Goal: Information Seeking & Learning: Learn about a topic

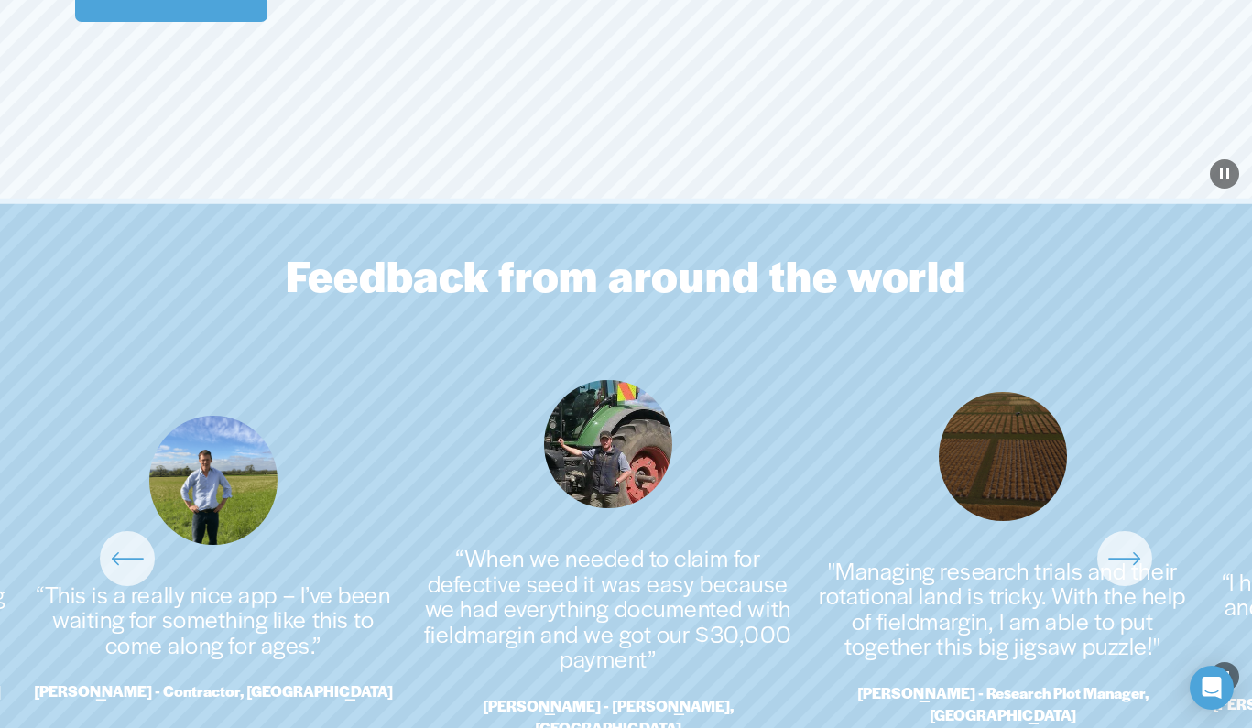
scroll to position [3819, 0]
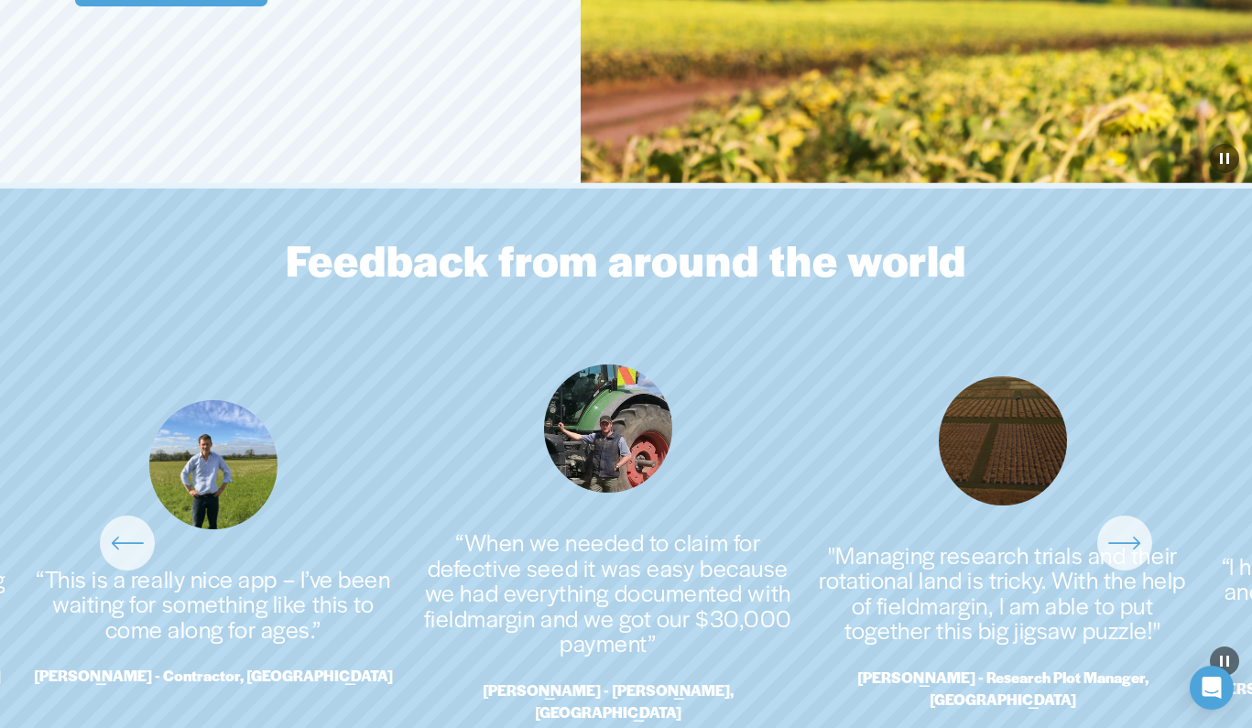
click at [222, 610] on ul "“This is a really nice app – I’ve been waiting for something like this to come …" at bounding box center [626, 544] width 1202 height 359
click at [238, 465] on ul "“This is a really nice app – I’ve been waiting for something like this to come …" at bounding box center [626, 544] width 1202 height 359
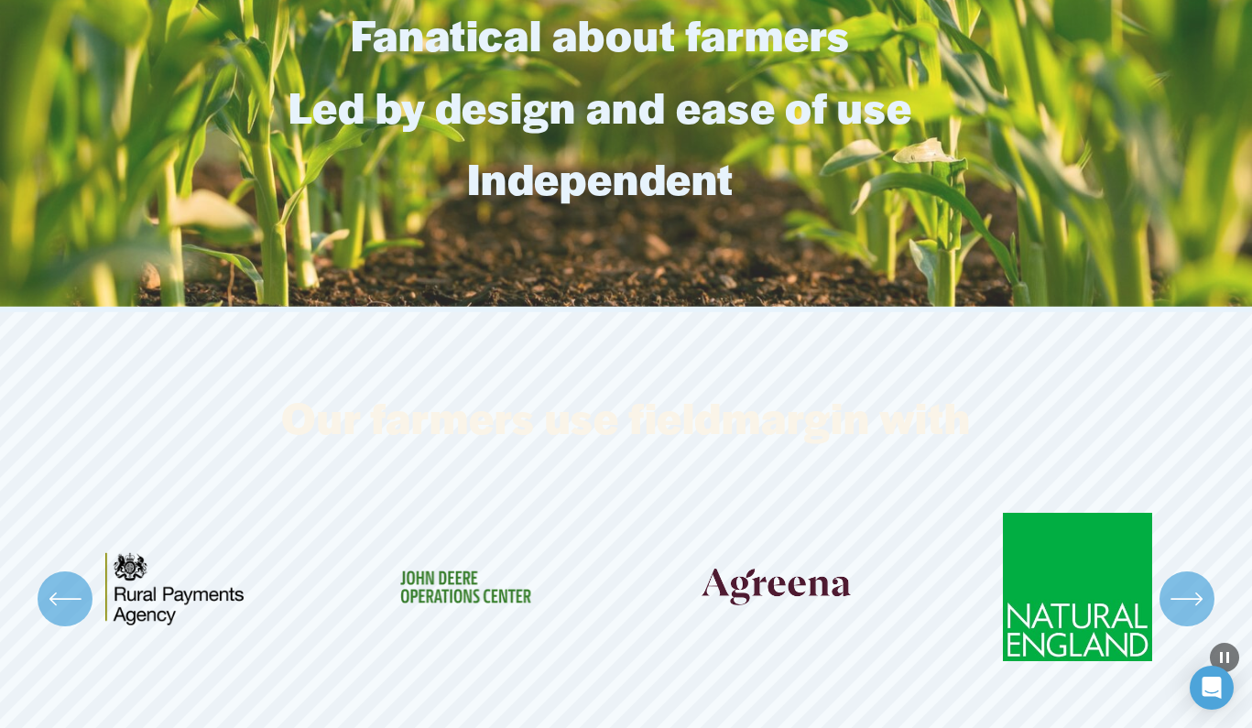
scroll to position [4833, 0]
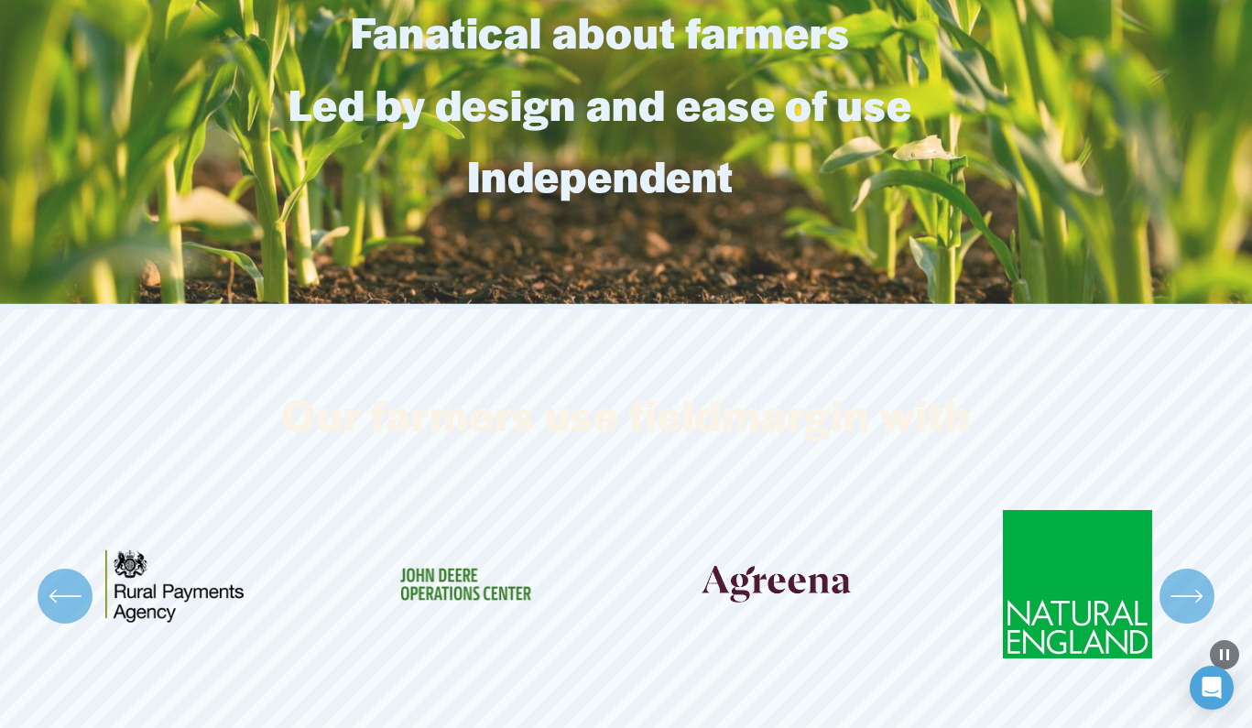
click at [76, 580] on icon "\a \a Previous\a \a \a" at bounding box center [65, 596] width 33 height 33
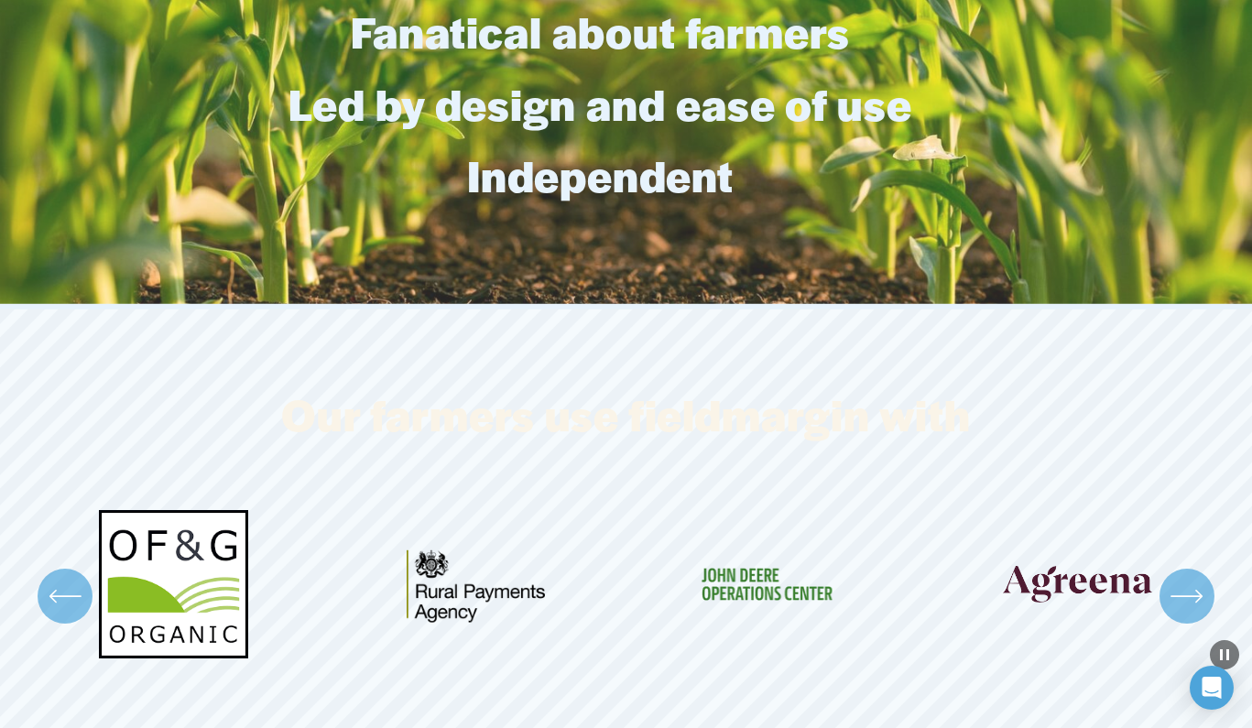
click at [76, 580] on icon "\a \a Previous\a \a \a" at bounding box center [65, 596] width 33 height 33
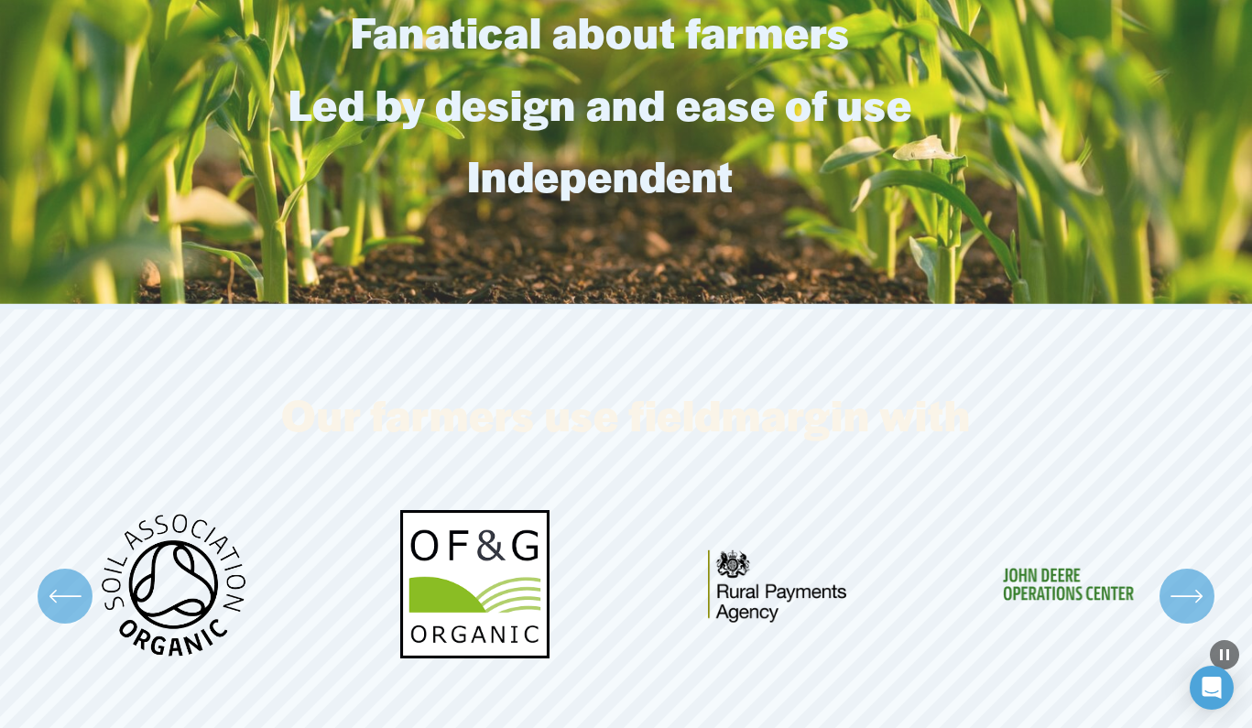
click at [76, 580] on icon "\a \a Previous\a \a \a" at bounding box center [65, 596] width 33 height 33
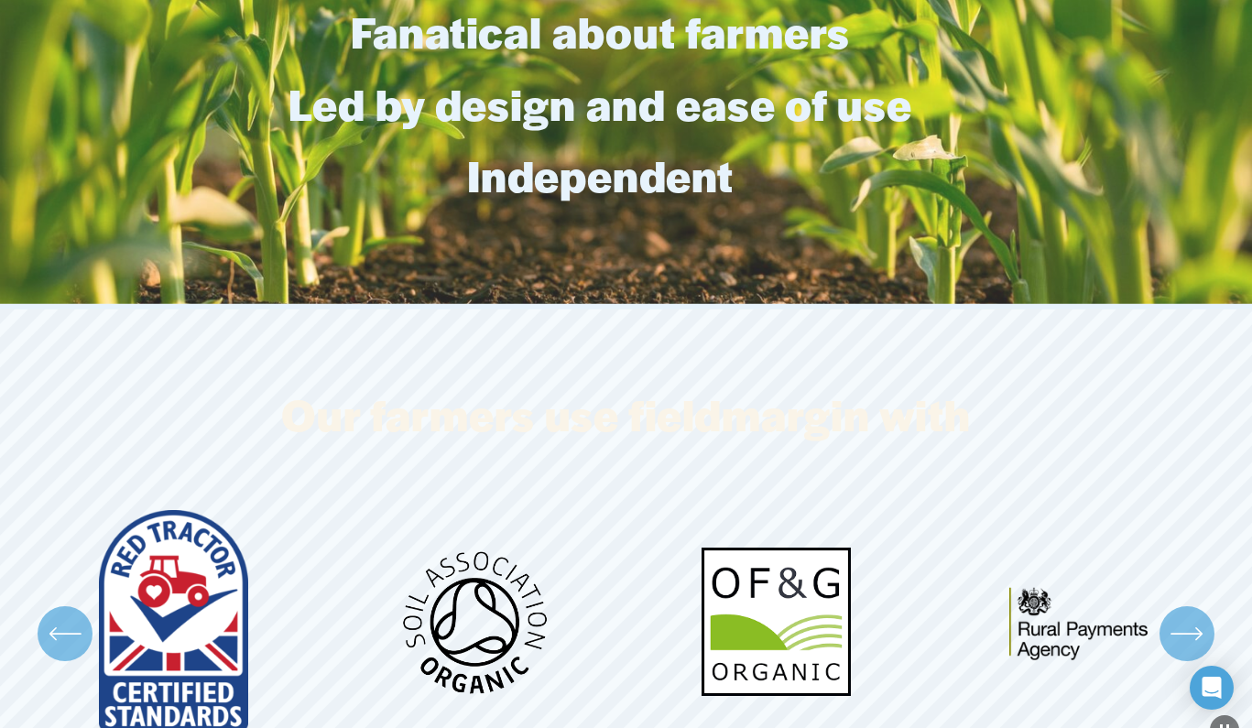
click at [76, 567] on ul "Carousel" at bounding box center [626, 633] width 1202 height 247
click at [1195, 617] on icon "\a \a \a Next\a \a" at bounding box center [1187, 633] width 33 height 33
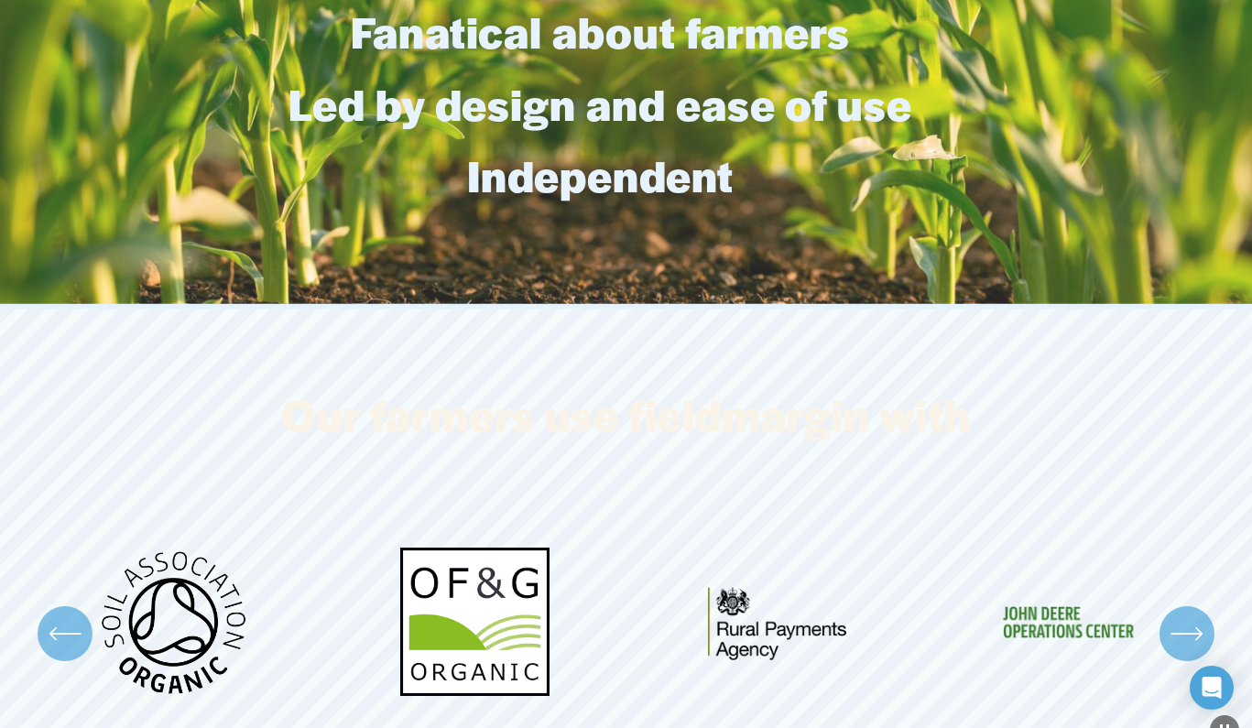
click at [1195, 617] on icon "\a \a \a Next\a \a" at bounding box center [1187, 633] width 33 height 33
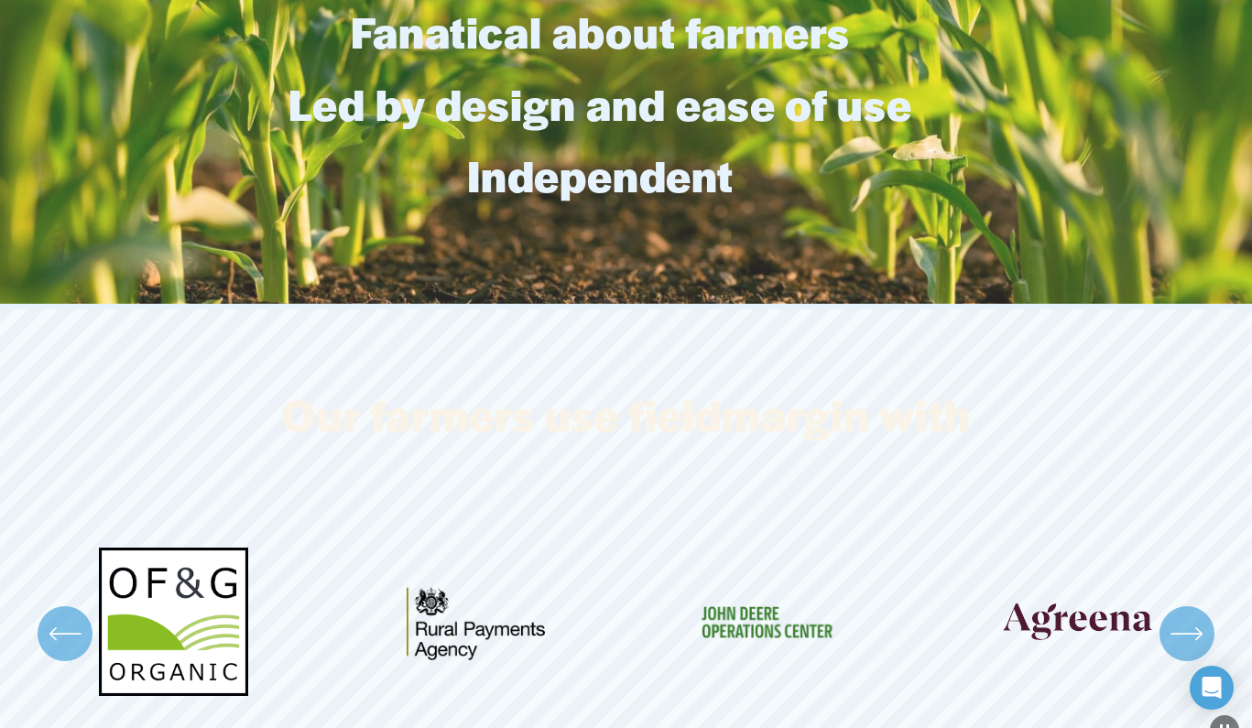
click at [1195, 617] on icon "\a \a \a Next\a \a" at bounding box center [1187, 633] width 33 height 33
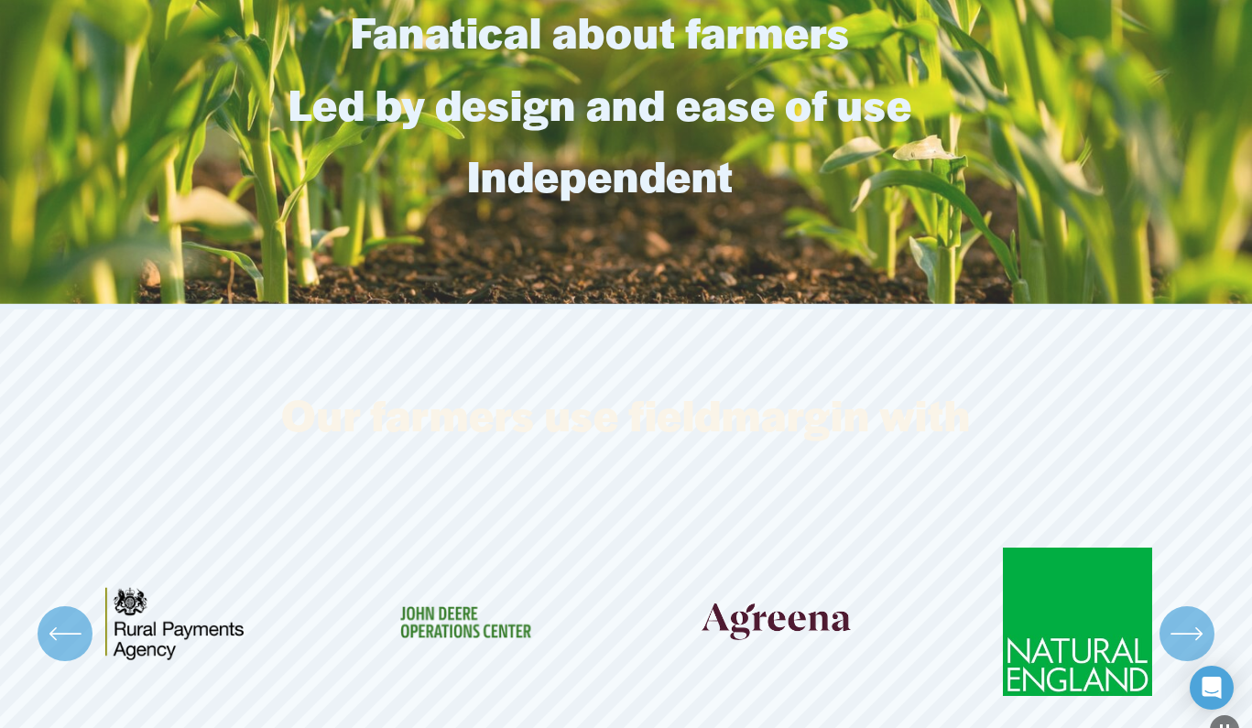
click at [1195, 617] on icon "\a \a \a Next\a \a" at bounding box center [1187, 633] width 33 height 33
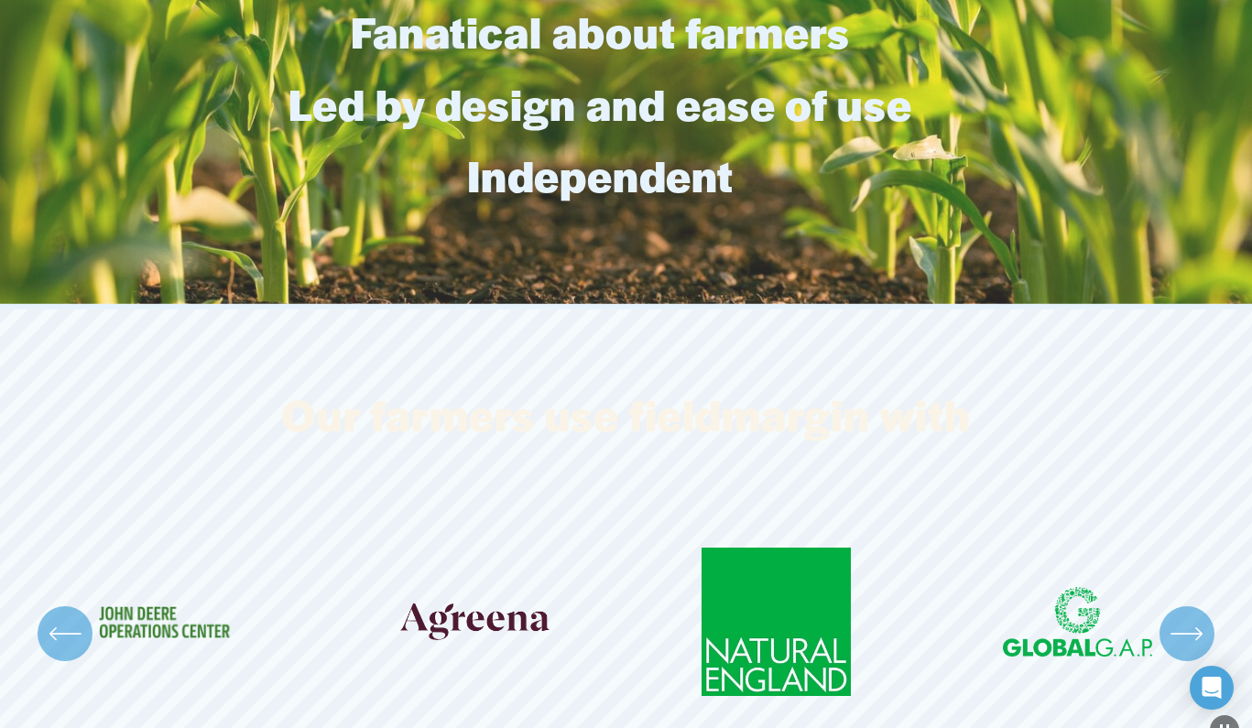
click at [1194, 617] on icon "\a \a \a Next\a \a" at bounding box center [1187, 633] width 33 height 33
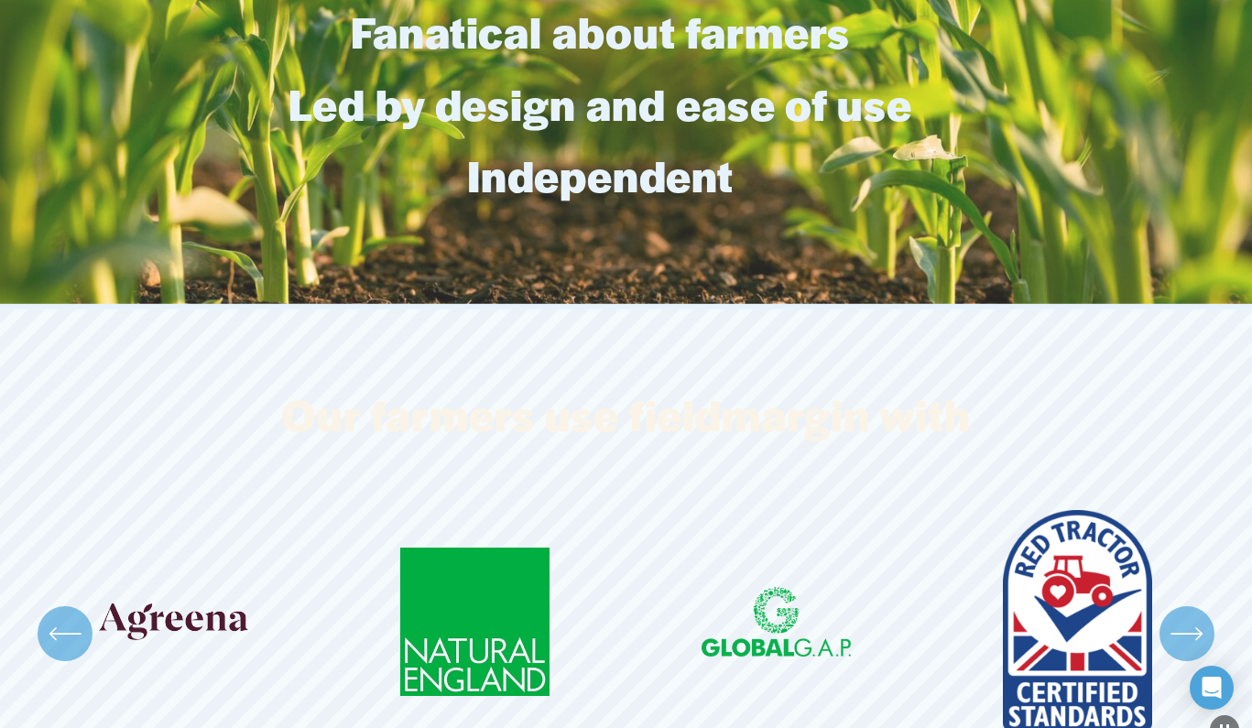
click at [1193, 617] on icon "\a \a \a Next\a \a" at bounding box center [1187, 633] width 33 height 33
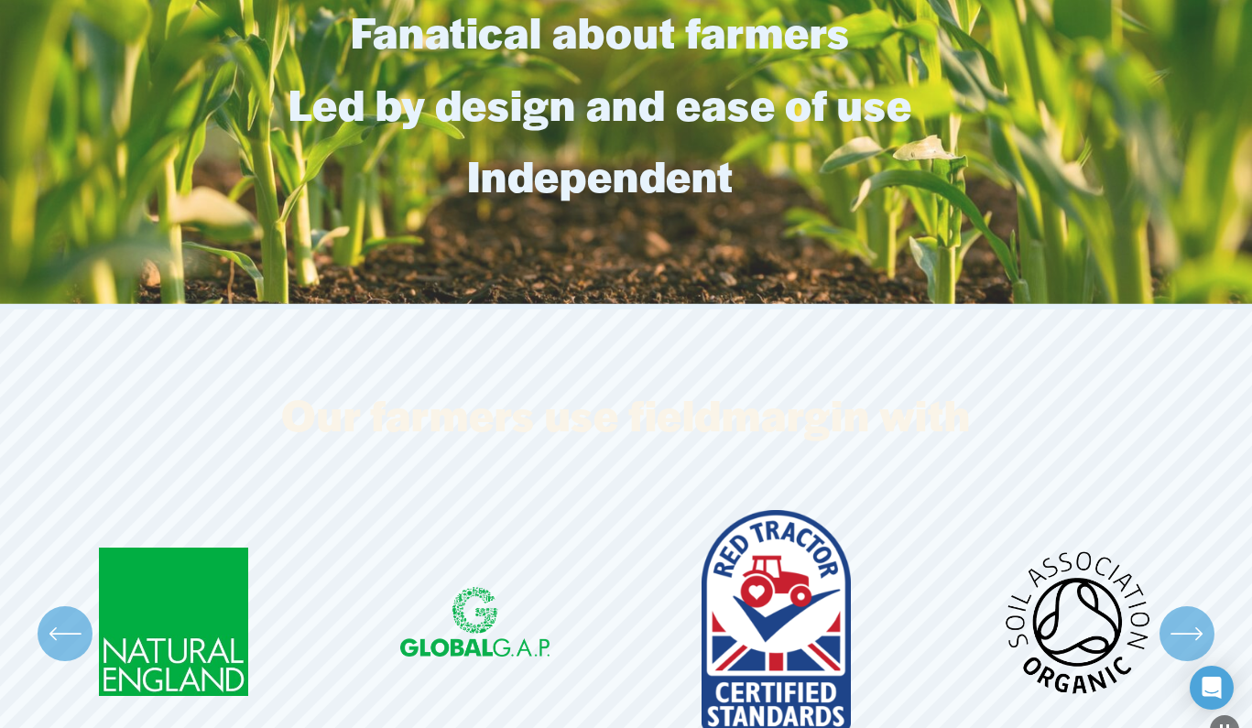
click at [1193, 617] on icon "\a \a \a Next\a \a" at bounding box center [1187, 633] width 33 height 33
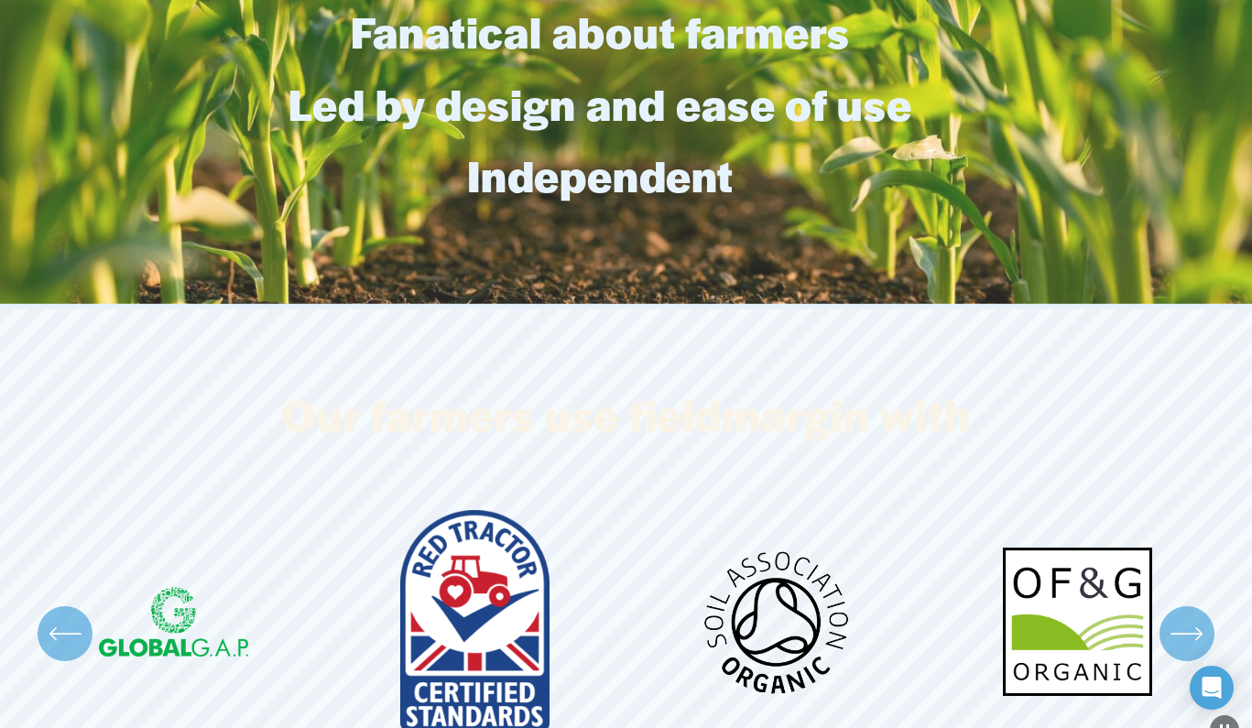
click at [1193, 617] on icon "\a \a \a Next\a \a" at bounding box center [1187, 633] width 33 height 33
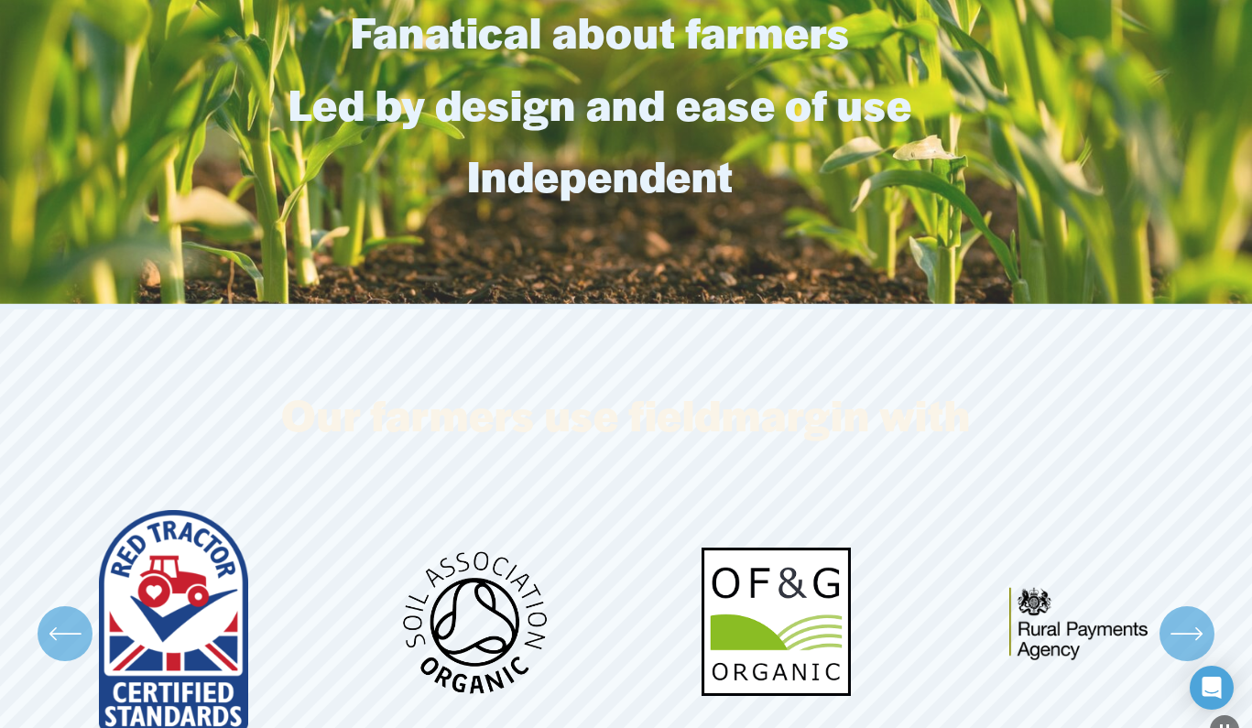
click at [1193, 617] on icon "\a \a \a Next\a \a" at bounding box center [1187, 633] width 33 height 33
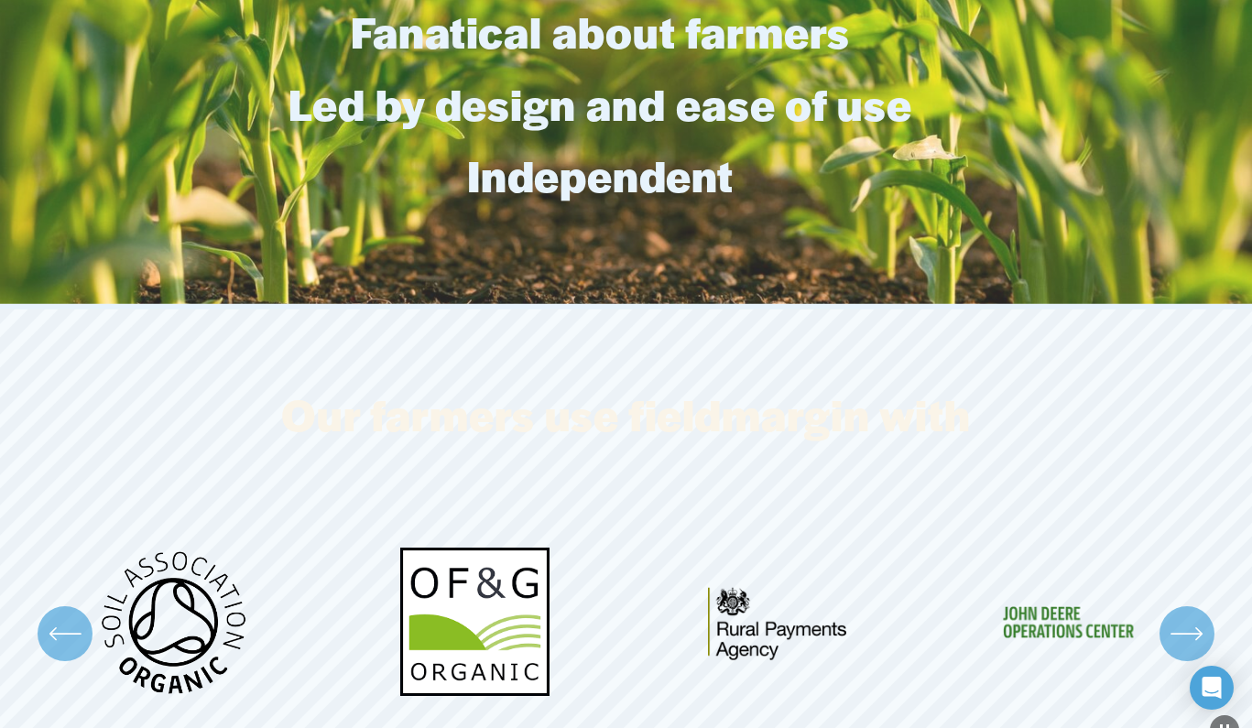
click at [1204, 609] on div "\a \a \a Next\a \a" at bounding box center [1187, 633] width 55 height 55
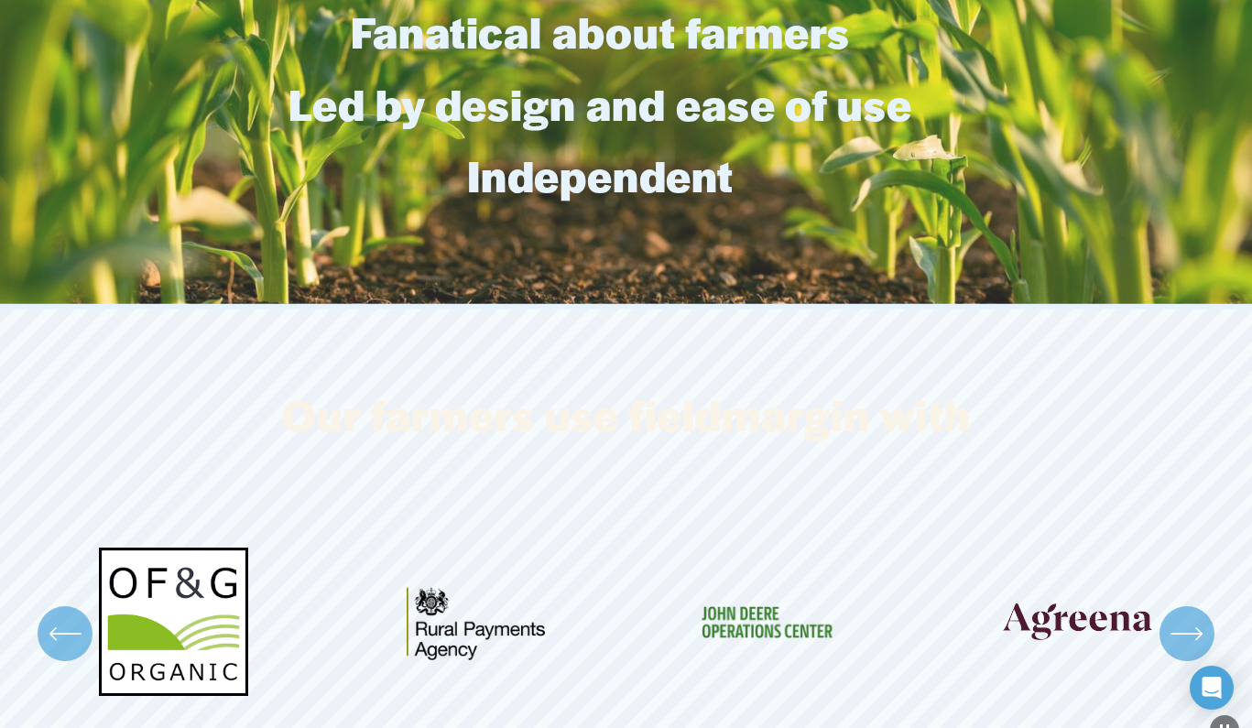
click at [1204, 609] on div "\a \a \a Next\a \a" at bounding box center [1187, 633] width 55 height 55
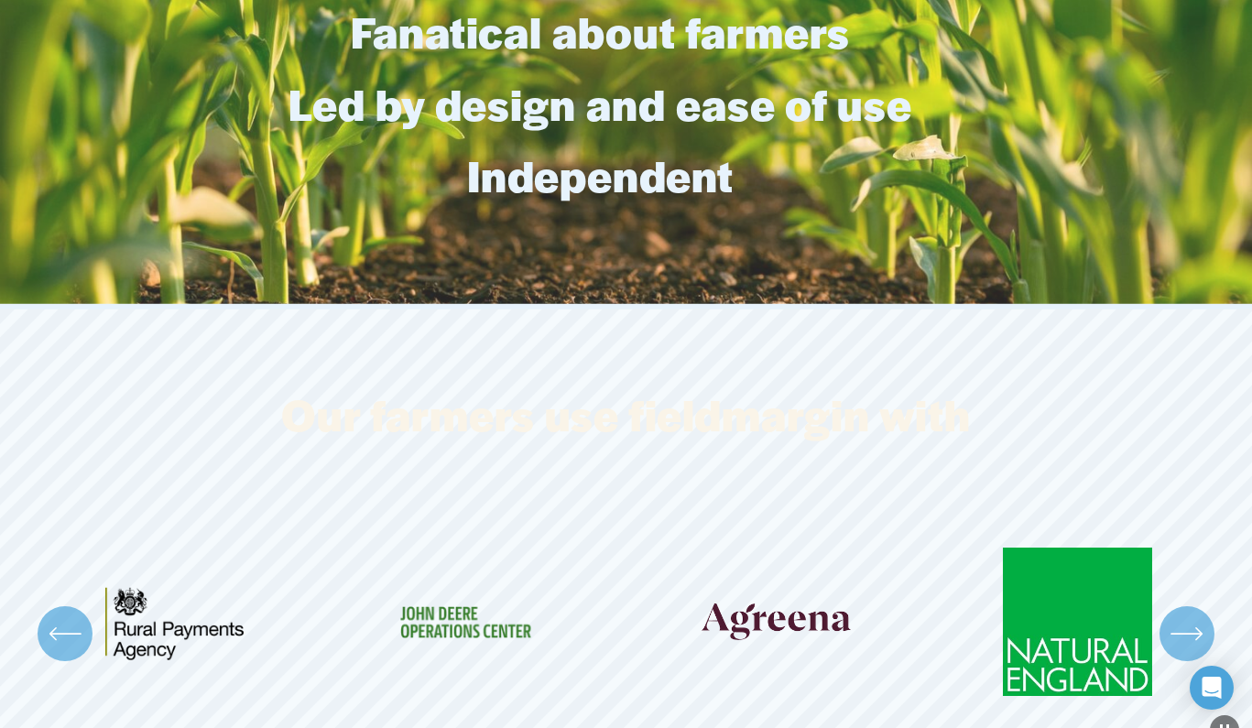
click at [1204, 609] on div "\a \a \a Next\a \a" at bounding box center [1187, 633] width 55 height 55
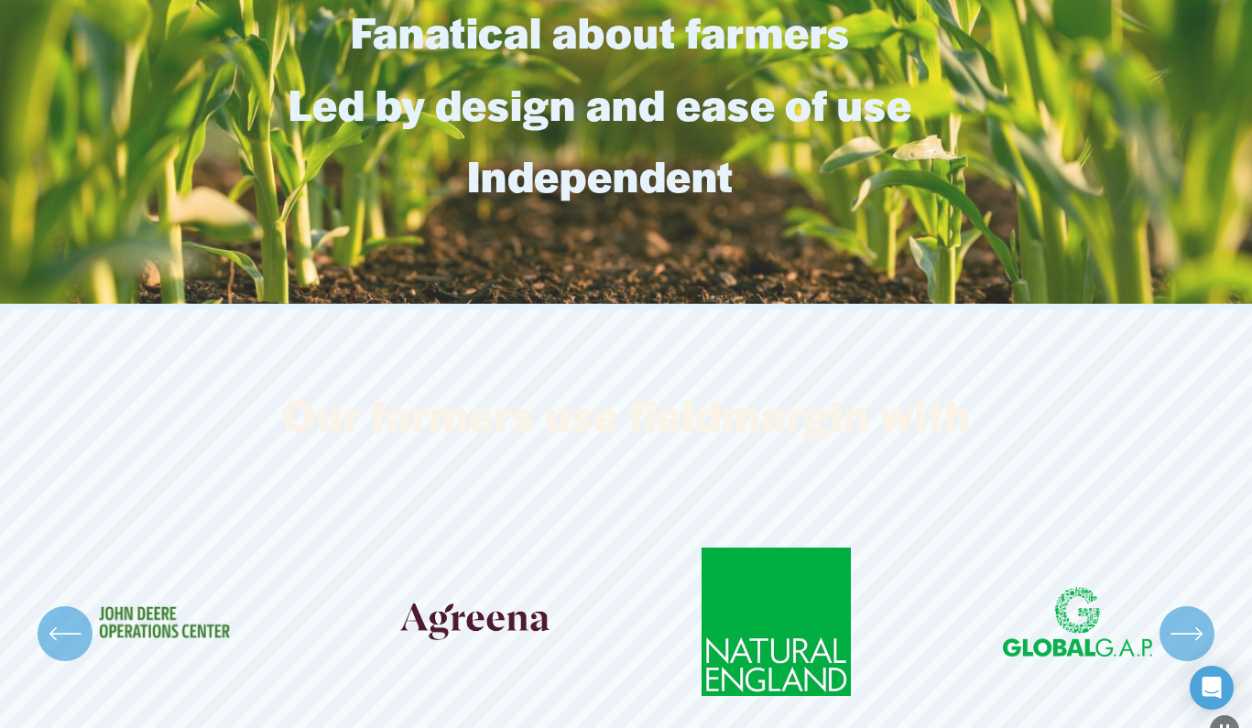
click at [1204, 609] on div "\a \a \a Next\a \a" at bounding box center [1187, 633] width 55 height 55
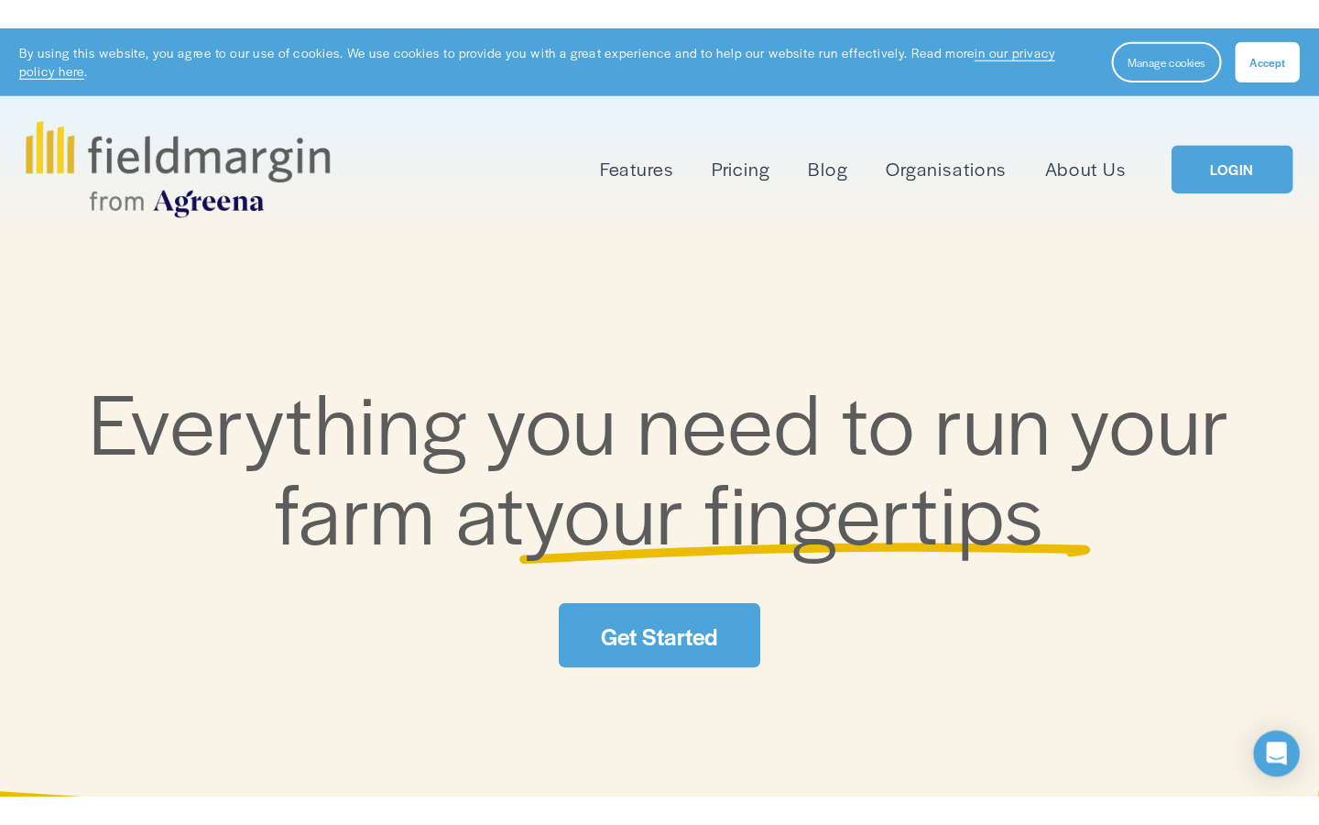
scroll to position [0, 0]
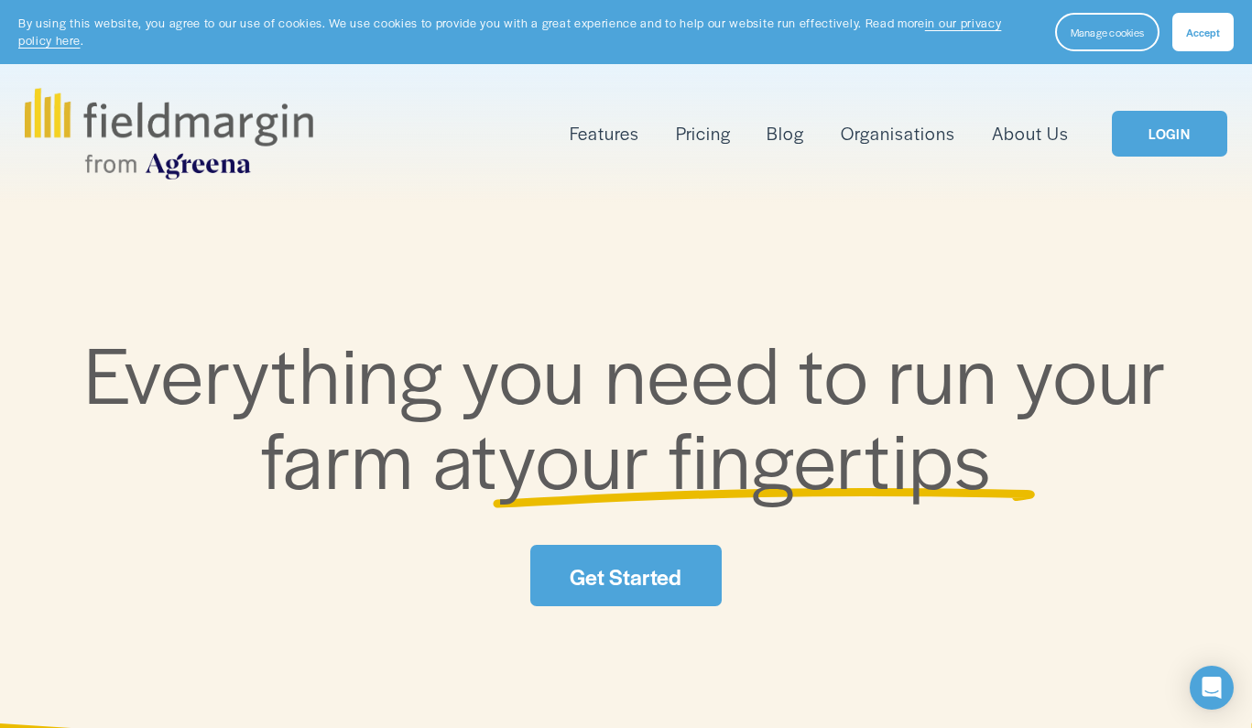
click at [704, 131] on link "Pricing" at bounding box center [703, 133] width 55 height 29
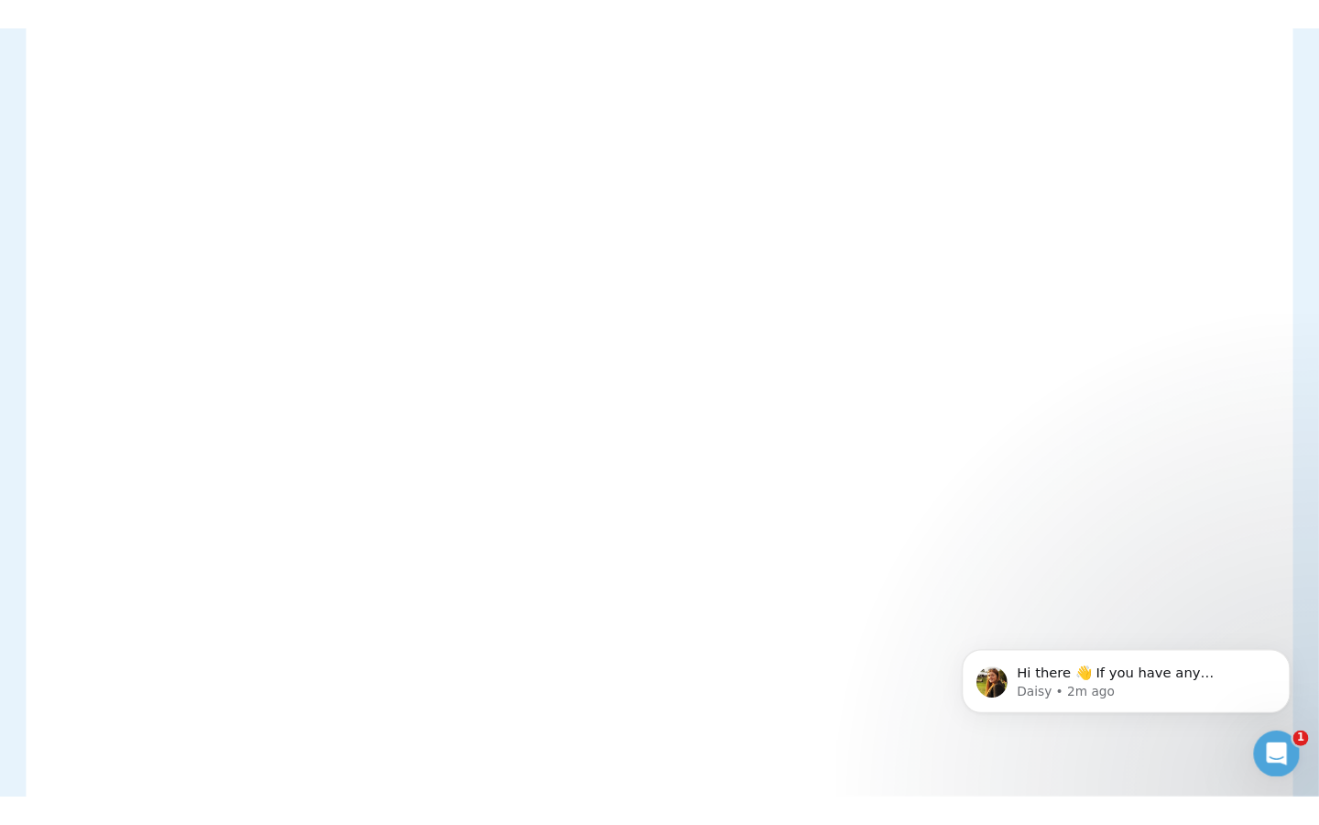
scroll to position [4225, 0]
